Goal: Navigation & Orientation: Find specific page/section

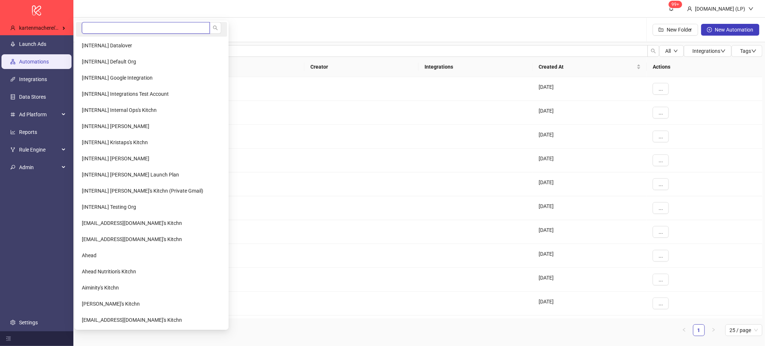
click at [107, 28] on input "search" at bounding box center [146, 28] width 128 height 12
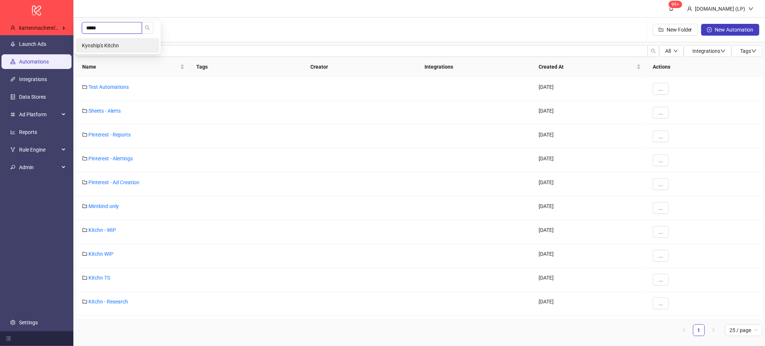
type input "*****"
click at [101, 40] on li "Kynship's Kitchn" at bounding box center [117, 45] width 83 height 15
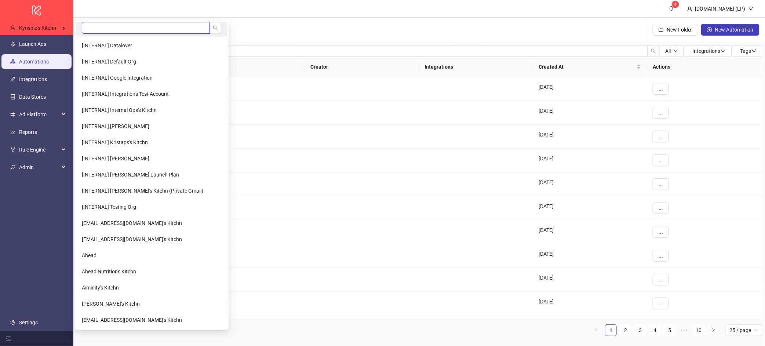
click at [103, 28] on input "search" at bounding box center [146, 28] width 128 height 12
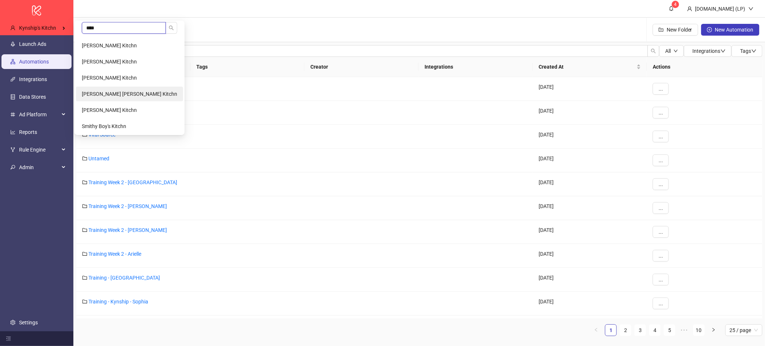
type input "****"
click at [97, 96] on span "Mithiran Siva Kumar's Kitchn" at bounding box center [129, 94] width 95 height 6
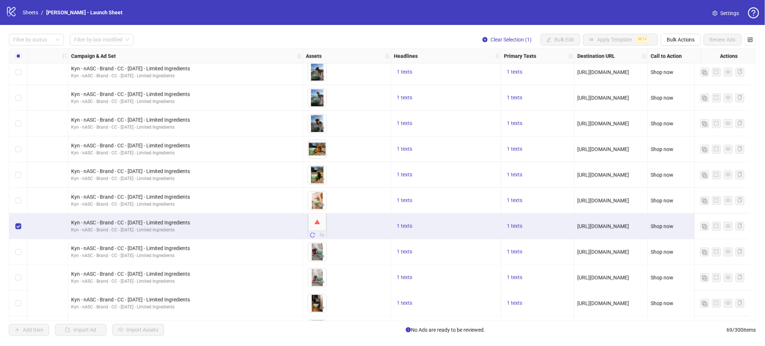
scroll to position [492, 329]
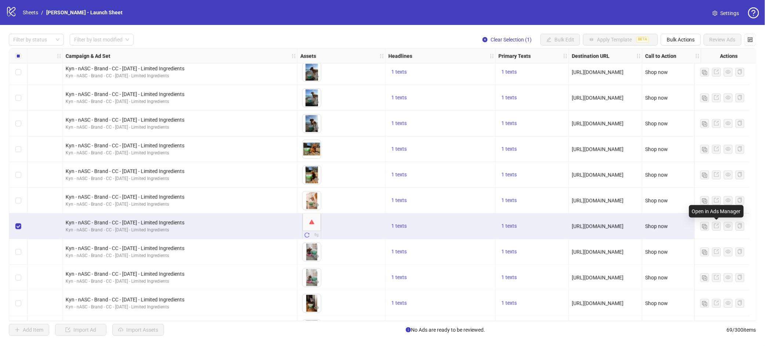
click at [719, 225] on icon "export" at bounding box center [716, 225] width 5 height 5
click at [20, 230] on label "Select row 26" at bounding box center [18, 226] width 6 height 8
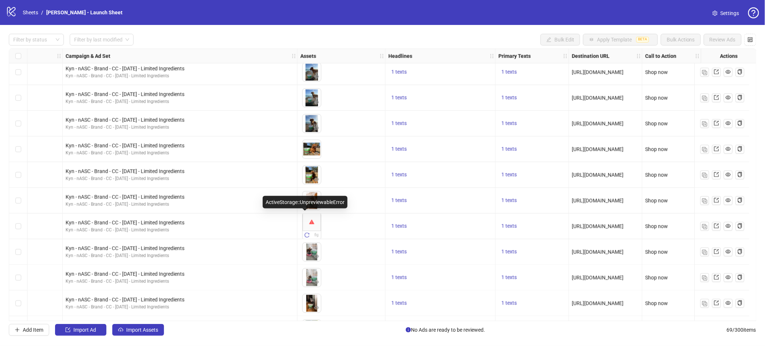
click at [306, 218] on div at bounding box center [312, 222] width 18 height 18
drag, startPoint x: 310, startPoint y: 224, endPoint x: 309, endPoint y: 231, distance: 7.0
click at [310, 224] on div at bounding box center [312, 222] width 18 height 18
click at [314, 234] on icon "swap" at bounding box center [316, 235] width 4 height 4
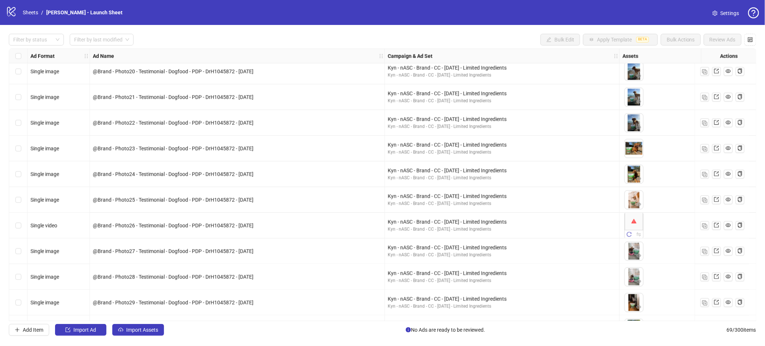
scroll to position [494, 0]
click at [746, 230] on div at bounding box center [722, 224] width 55 height 26
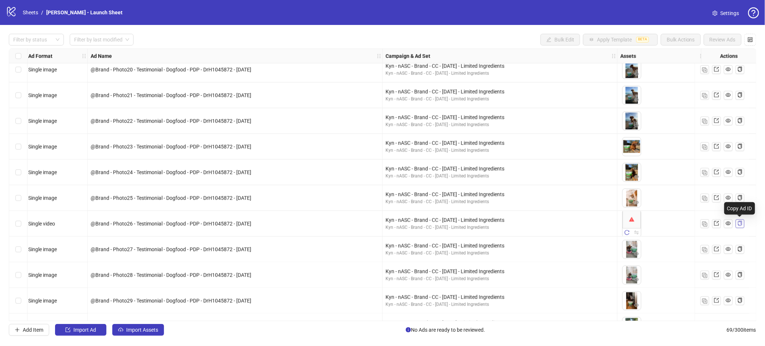
click at [743, 221] on button "button" at bounding box center [740, 223] width 9 height 9
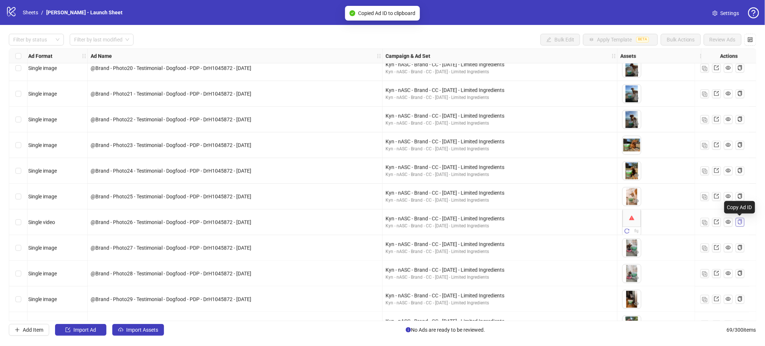
scroll to position [496, 0]
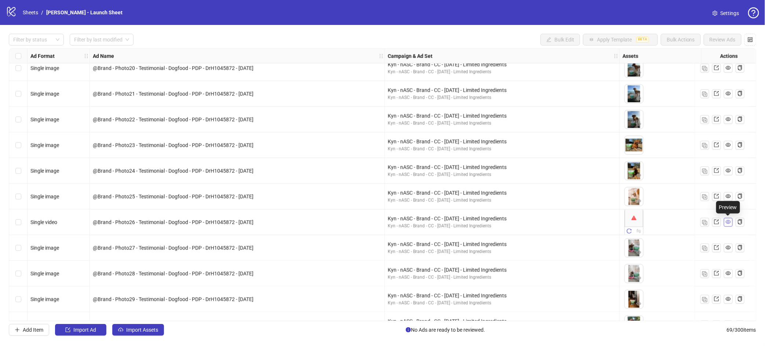
click at [728, 221] on icon "eye" at bounding box center [728, 222] width 5 height 4
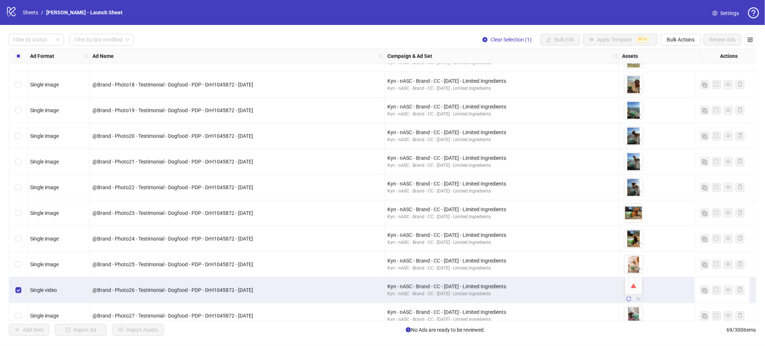
scroll to position [503, 0]
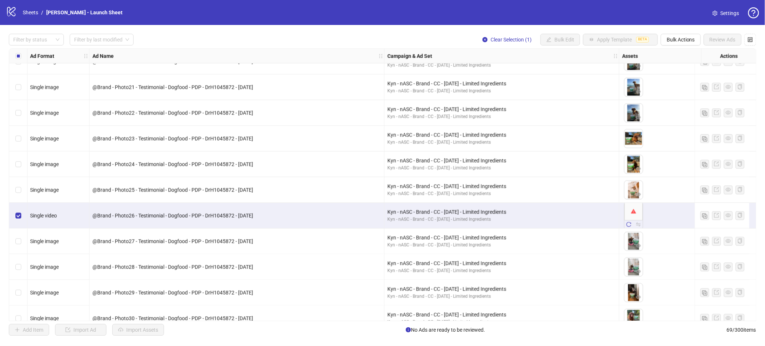
click at [201, 214] on span "@Brand - Photo26 - Testimonial - Dogfood - PDP - DrH1045872 - 08/03/25" at bounding box center [172, 216] width 161 height 6
copy span "@Brand - Photo26 - Testimonial - Dogfood - PDP - DrH1045872 - 08/03/25"
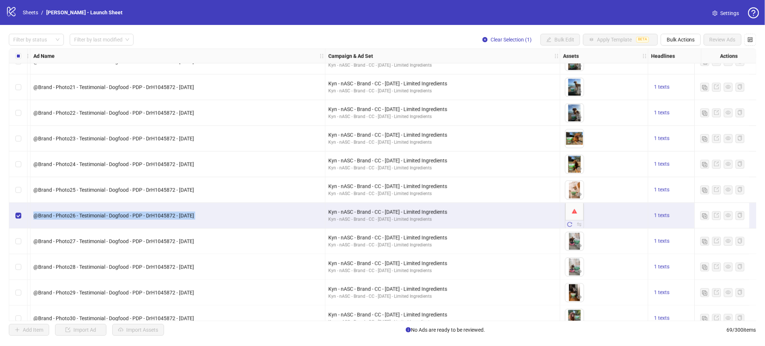
scroll to position [503, 0]
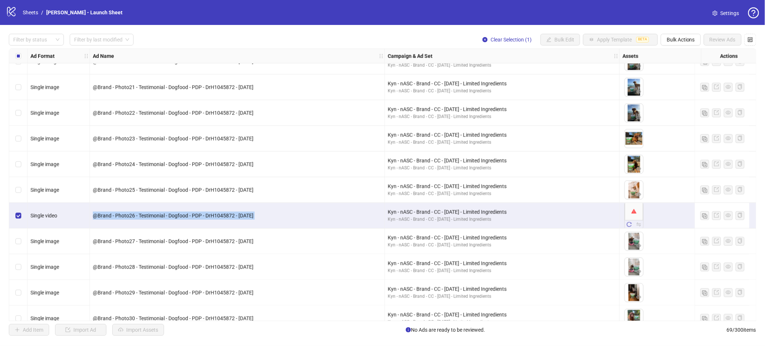
click at [714, 17] on span at bounding box center [714, 13] width 5 height 8
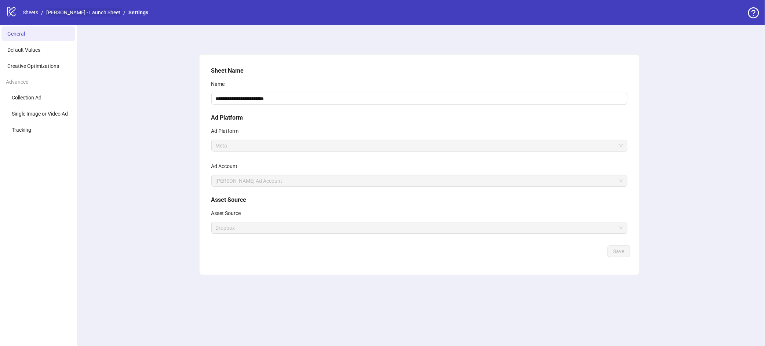
click at [90, 15] on link "Dr Harvey's - Launch Sheet" at bounding box center [83, 12] width 77 height 8
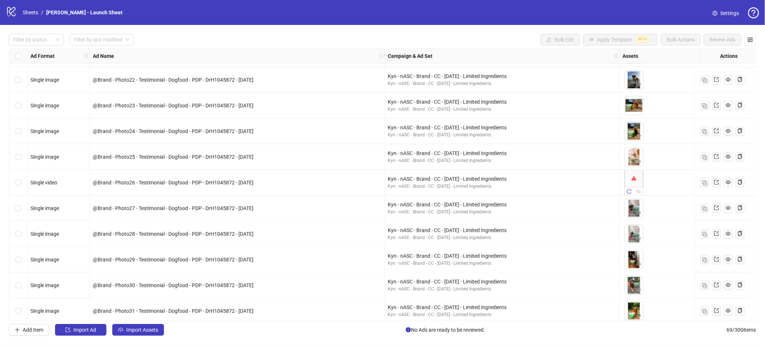
scroll to position [533, 0]
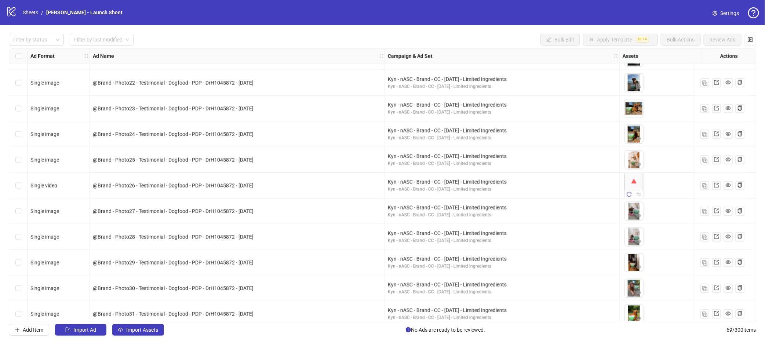
click at [133, 168] on div "@Brand - Photo25 - Testimonial - Dogfood - PDP - DrH1045872 - 08/03/25" at bounding box center [237, 160] width 295 height 26
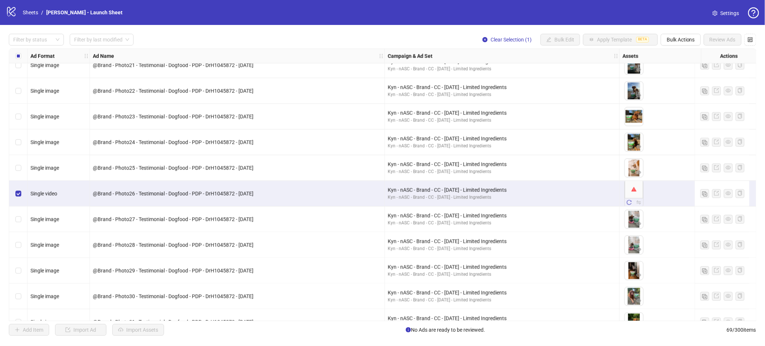
scroll to position [539, 0]
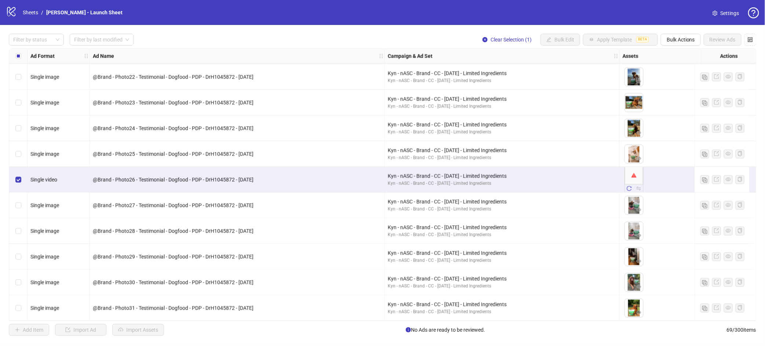
click at [15, 180] on div "Select row 26" at bounding box center [18, 180] width 18 height 26
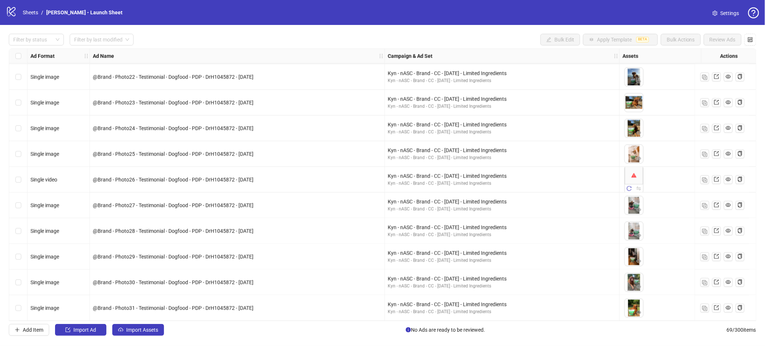
click at [15, 180] on div "Select row 26" at bounding box center [18, 180] width 18 height 26
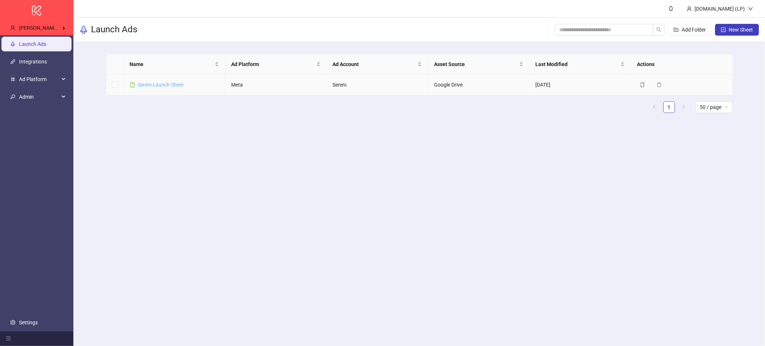
click at [153, 85] on link "Sereni Launch Sheet" at bounding box center [161, 85] width 46 height 6
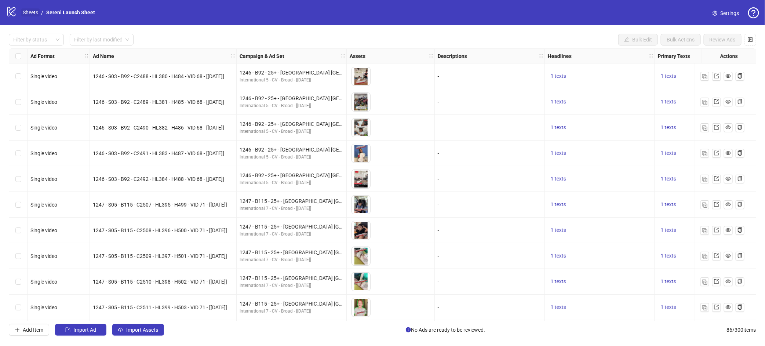
click at [29, 8] on link "Sheets" at bounding box center [30, 12] width 18 height 8
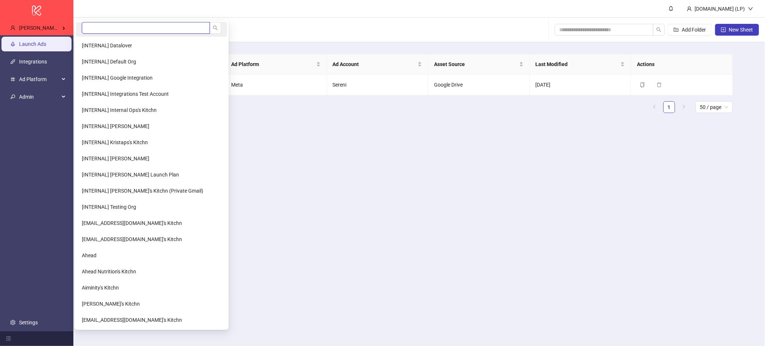
click at [85, 24] on input "search" at bounding box center [146, 28] width 128 height 12
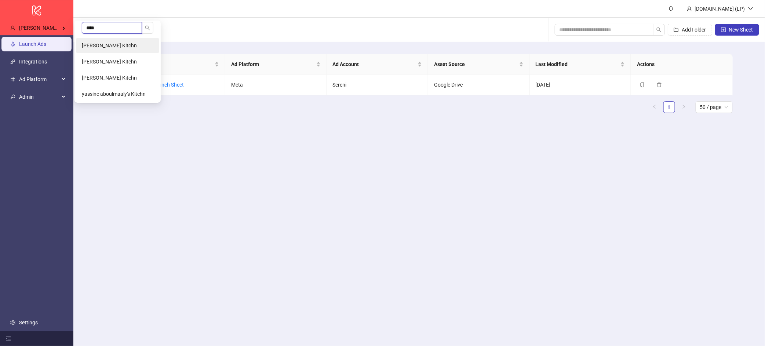
type input "****"
click at [116, 40] on li "[PERSON_NAME] Kitchn" at bounding box center [117, 45] width 83 height 15
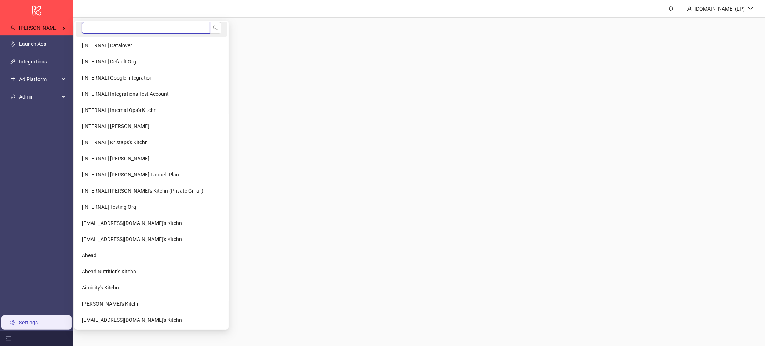
click at [109, 31] on input "search" at bounding box center [146, 28] width 128 height 12
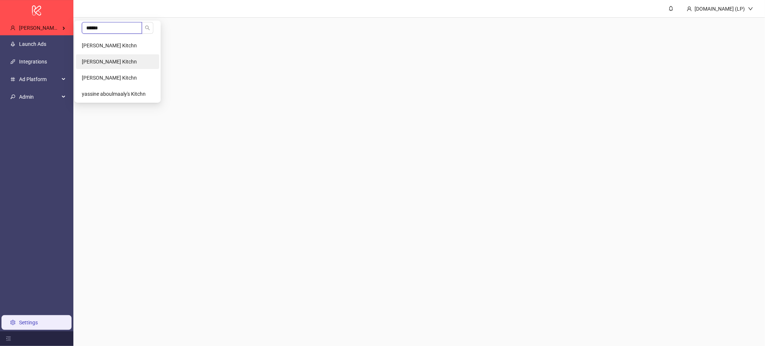
type input "******"
click at [113, 65] on li "Yassin's Kitchn" at bounding box center [117, 61] width 83 height 15
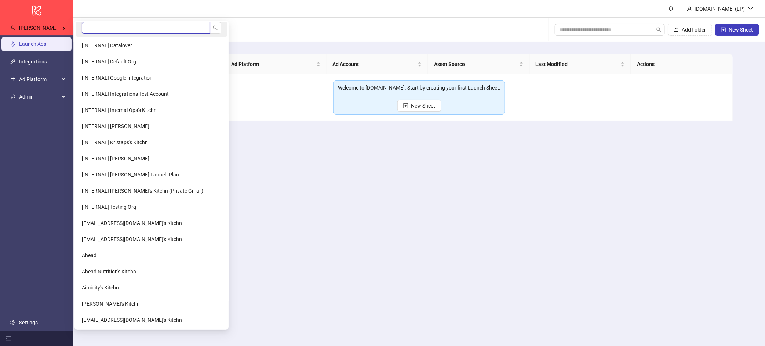
click at [90, 30] on input "search" at bounding box center [146, 28] width 128 height 12
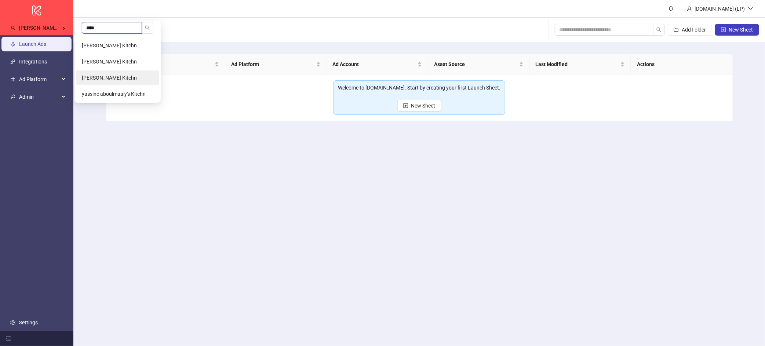
type input "****"
click at [101, 83] on li "[PERSON_NAME] Kitchn" at bounding box center [117, 77] width 83 height 15
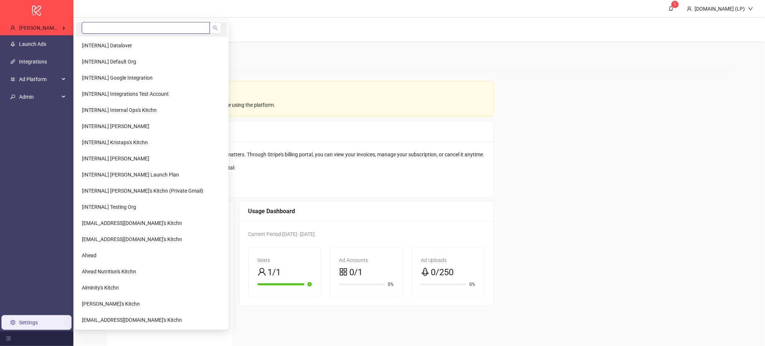
click at [102, 24] on input "search" at bounding box center [146, 28] width 128 height 12
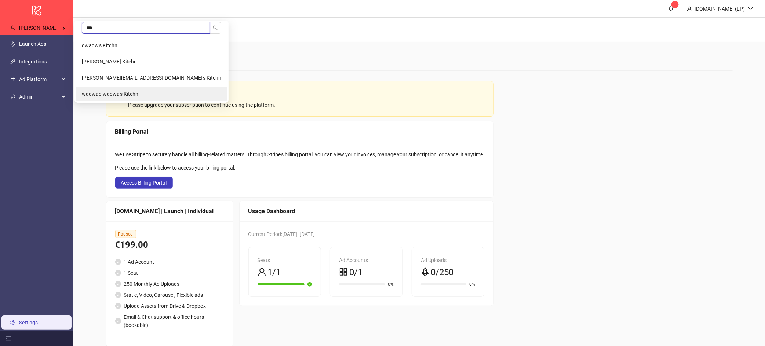
type input "***"
click at [105, 98] on li "wadwad wadwa's Kitchn" at bounding box center [151, 94] width 151 height 15
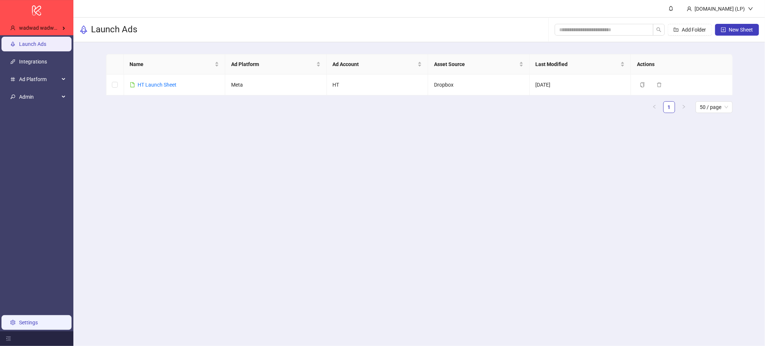
click at [33, 320] on link "Settings" at bounding box center [28, 323] width 19 height 6
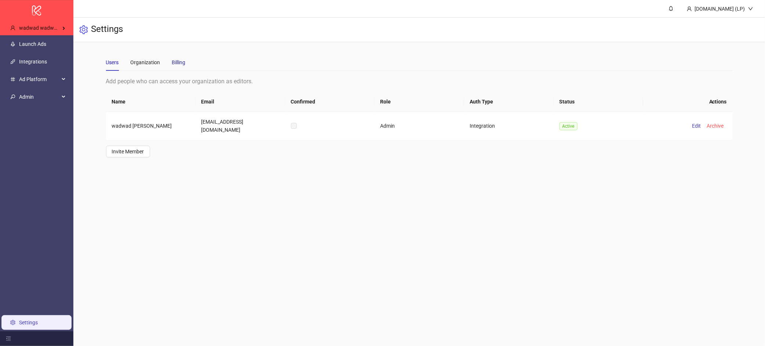
click at [183, 65] on div "Billing" at bounding box center [179, 62] width 14 height 8
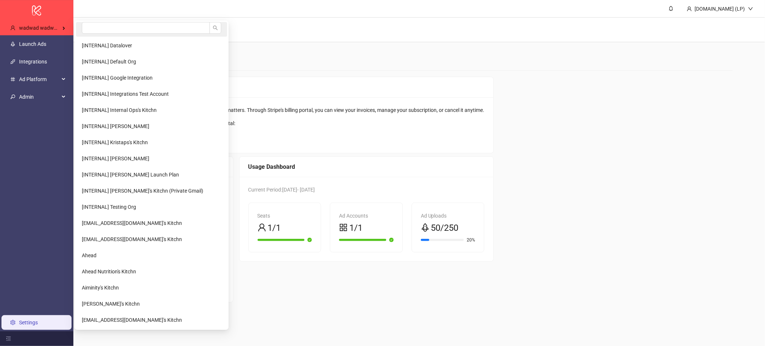
click at [76, 26] on li at bounding box center [151, 29] width 151 height 15
click at [95, 30] on input "search" at bounding box center [146, 28] width 128 height 12
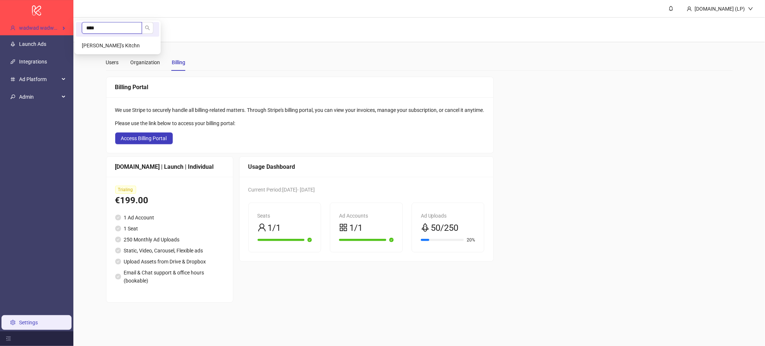
type input "****"
click at [92, 54] on Kitchn-popup "**** Patty's Kitchn" at bounding box center [117, 38] width 86 height 34
click at [97, 46] on span "[PERSON_NAME]'s Kitchn" at bounding box center [111, 46] width 58 height 6
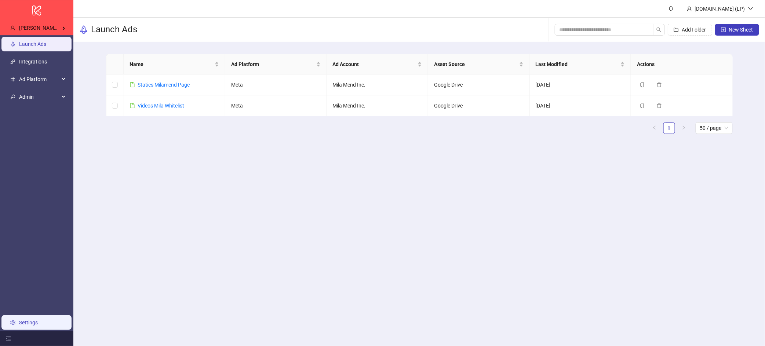
click at [19, 324] on link "Settings" at bounding box center [28, 323] width 19 height 6
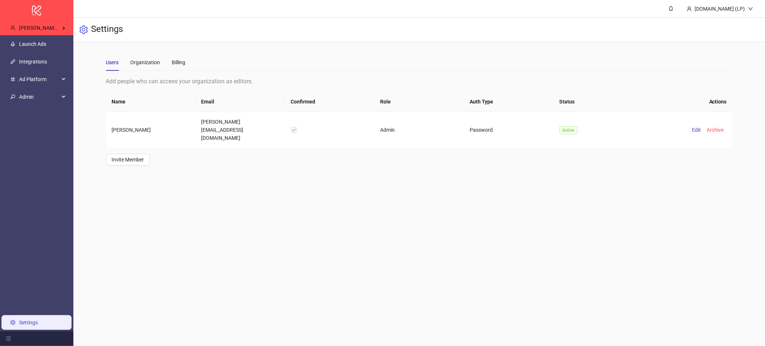
click at [186, 64] on div "Users Organization Billing" at bounding box center [419, 62] width 627 height 17
click at [178, 66] on div "Billing" at bounding box center [179, 62] width 14 height 8
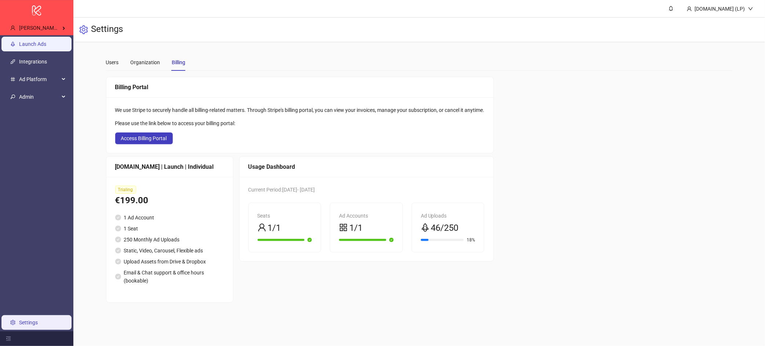
click at [43, 43] on link "Launch Ads" at bounding box center [32, 44] width 27 height 6
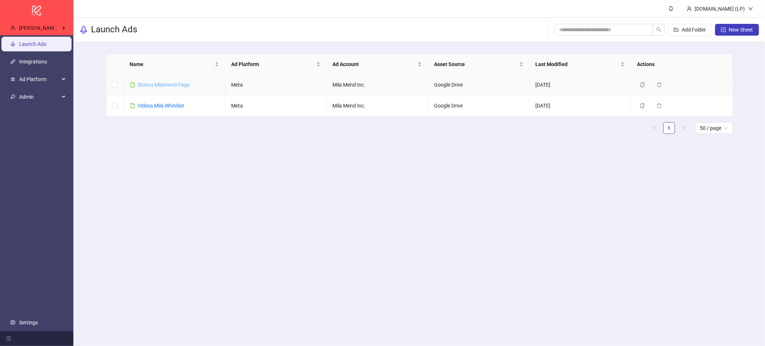
click at [153, 83] on link "Statics Milamend Page" at bounding box center [164, 85] width 52 height 6
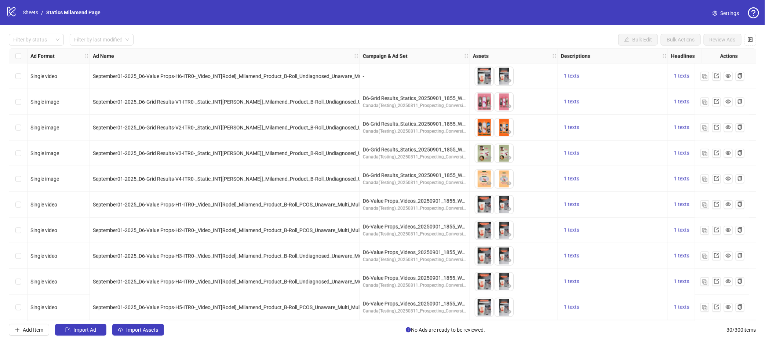
scroll to position [516, 0]
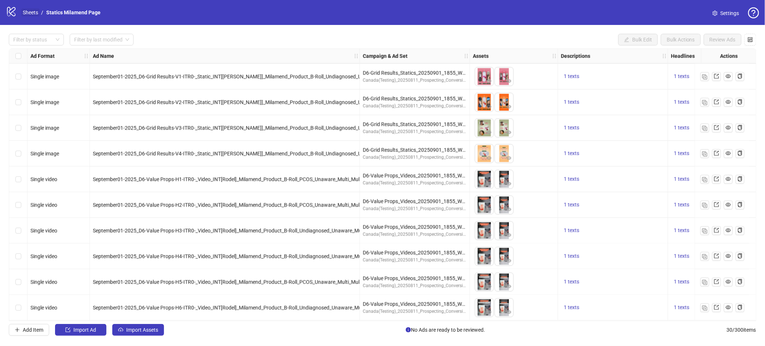
click at [23, 14] on link "Sheets" at bounding box center [30, 12] width 18 height 8
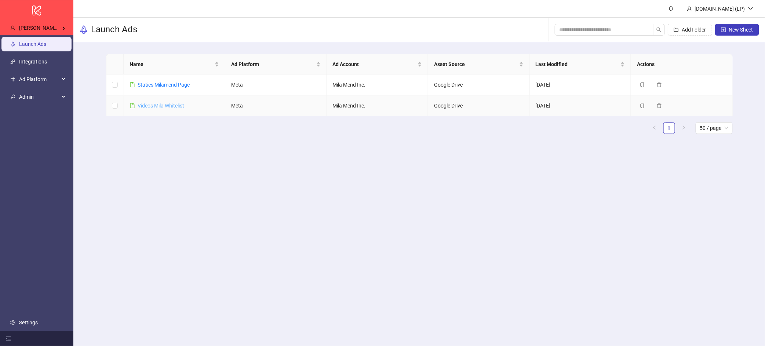
click at [147, 104] on link "Videos Mila Whitelist" at bounding box center [161, 106] width 47 height 6
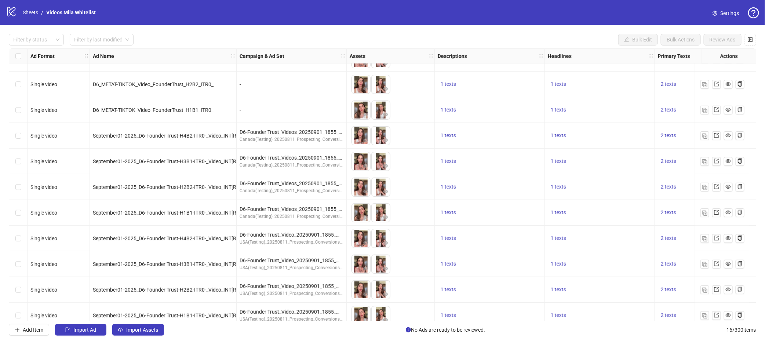
scroll to position [156, 0]
